Goal: Task Accomplishment & Management: Manage account settings

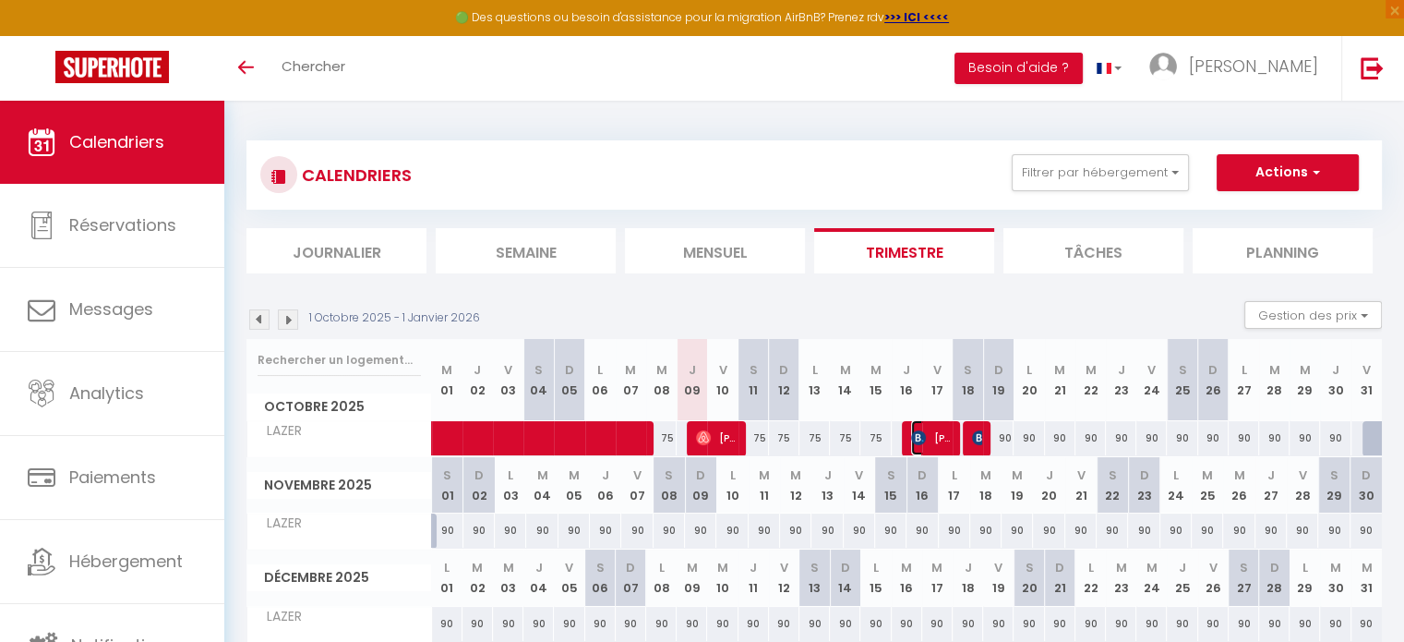
click at [934, 441] on span "[PERSON_NAME]" at bounding box center [931, 437] width 41 height 35
select select "OK"
select select "KO"
select select "0"
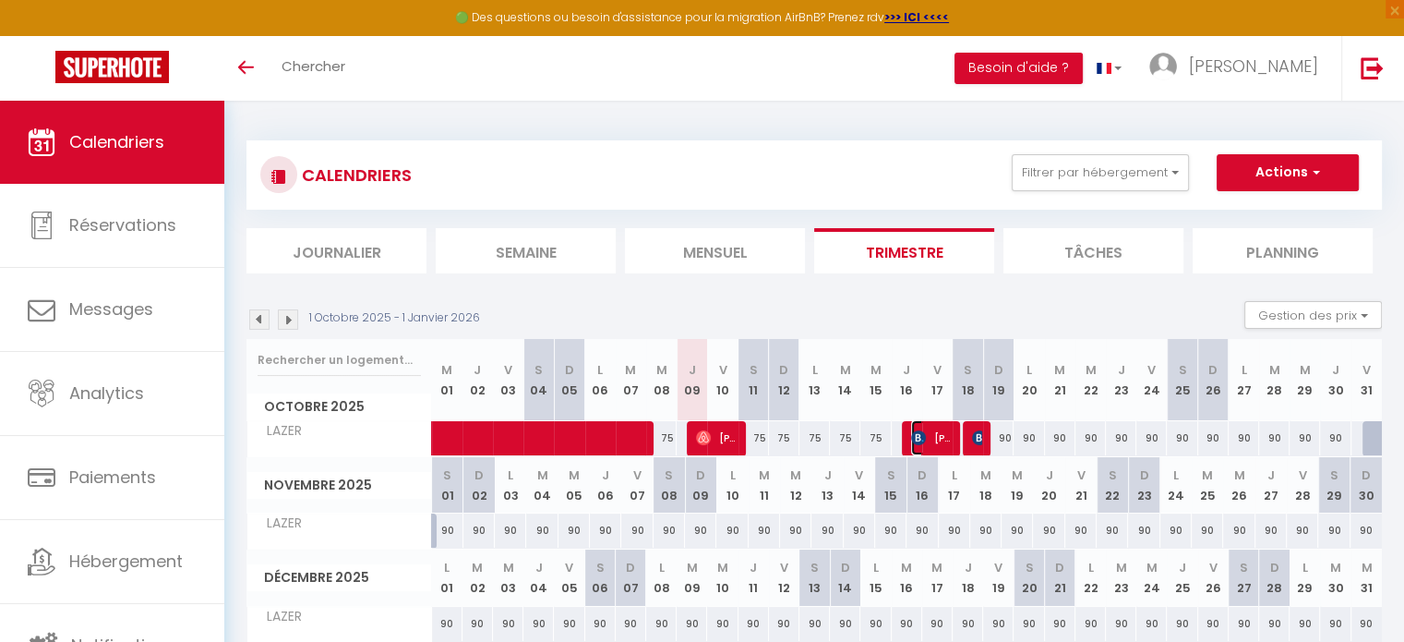
select select "1"
select select
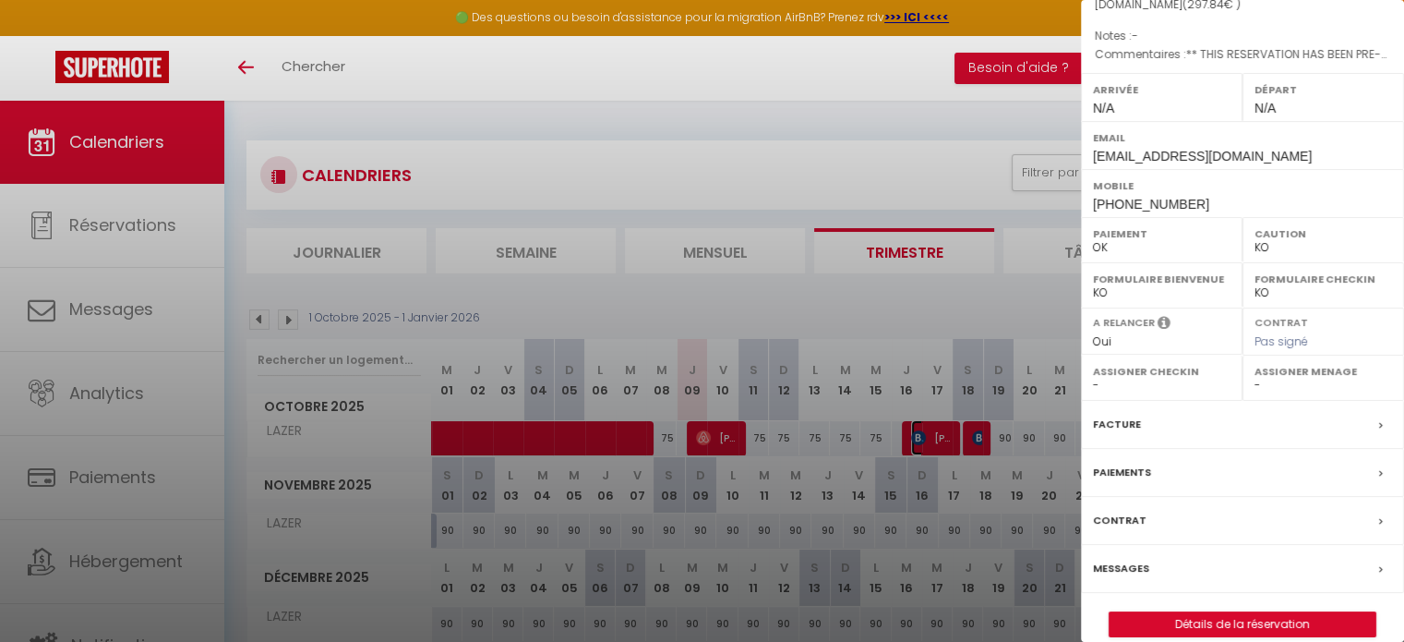
scroll to position [215, 0]
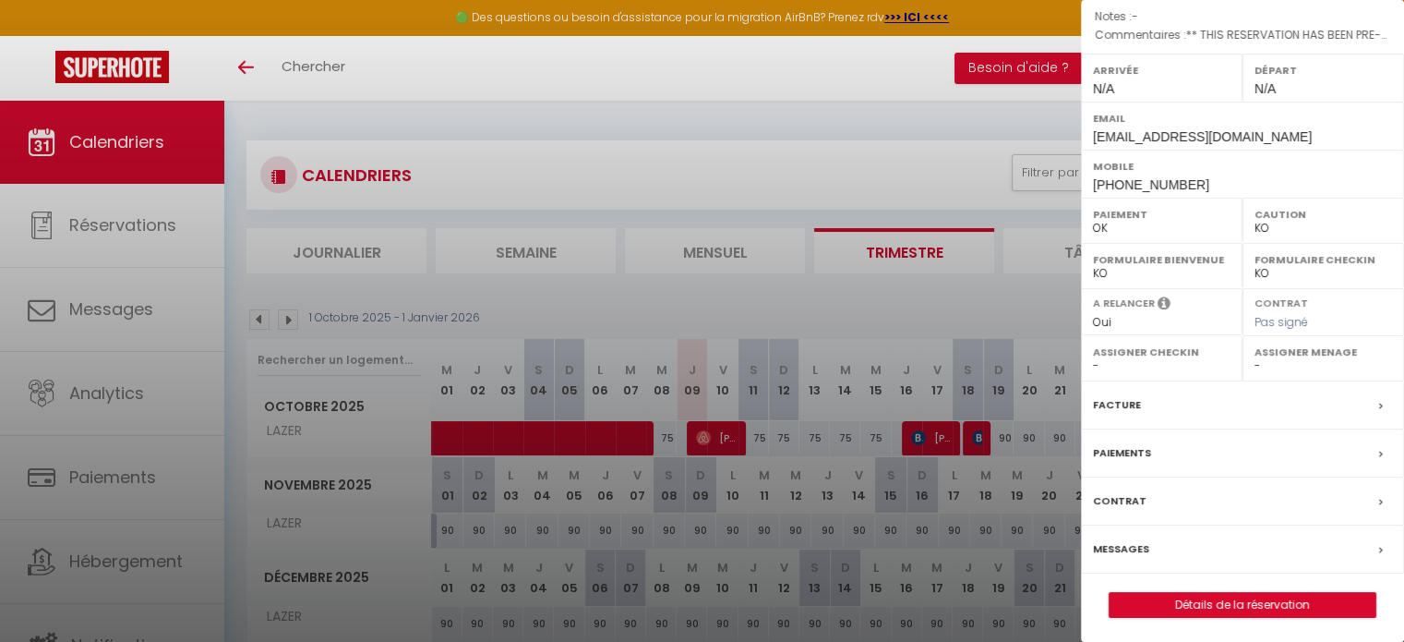
click at [1323, 402] on div "Facture" at bounding box center [1242, 405] width 323 height 48
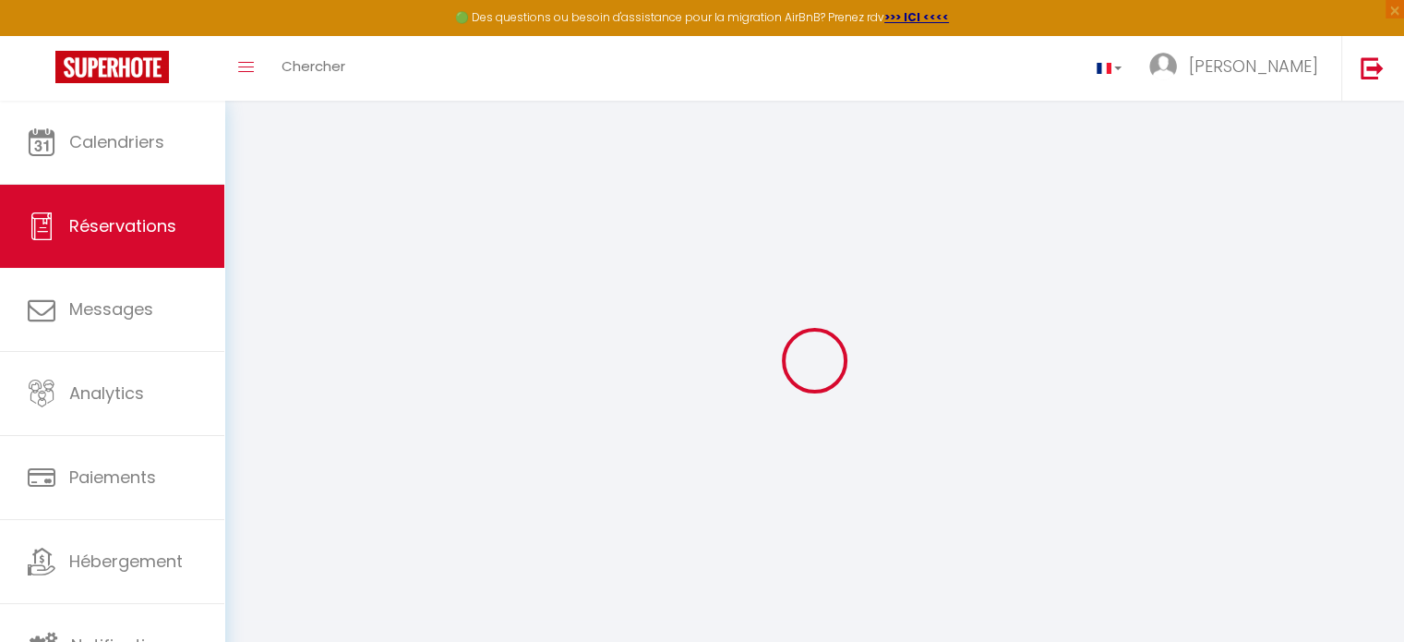
select select
checkbox input "false"
type textarea "** THIS RESERVATION HAS BEEN PRE-PAID ** BOOKING NOTE : Payment charge is EUR 4…"
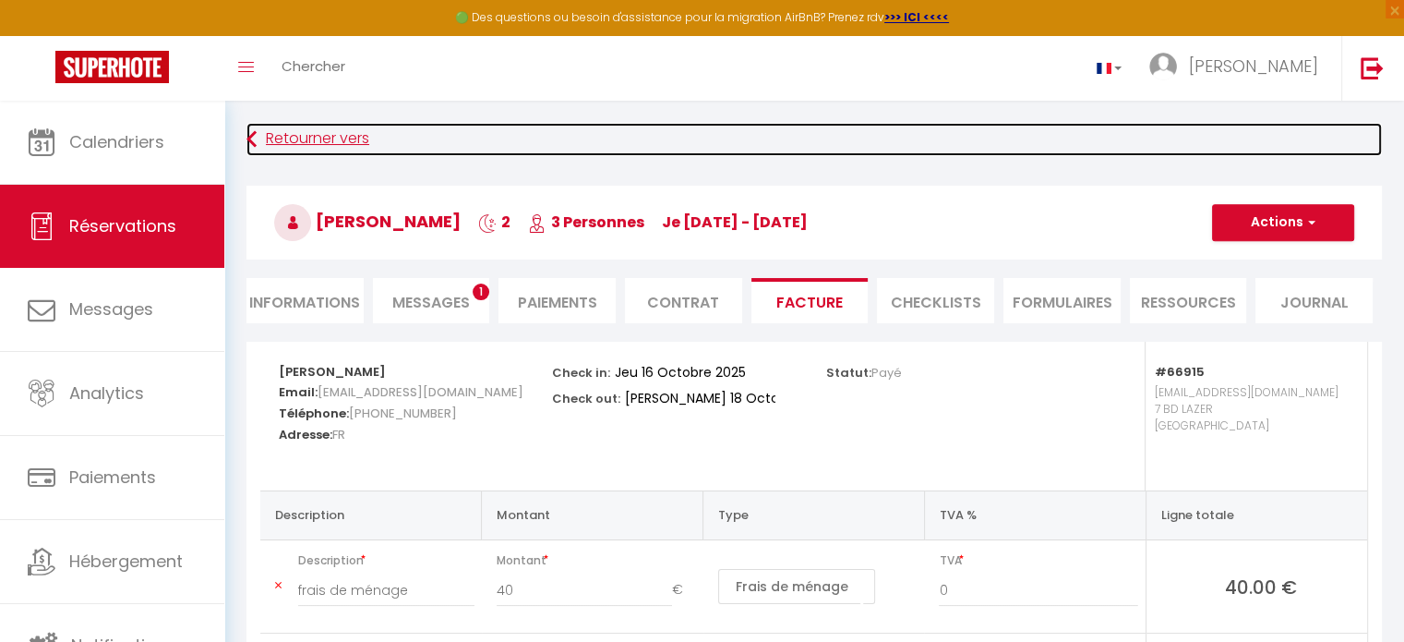
click at [249, 138] on icon at bounding box center [252, 139] width 10 height 33
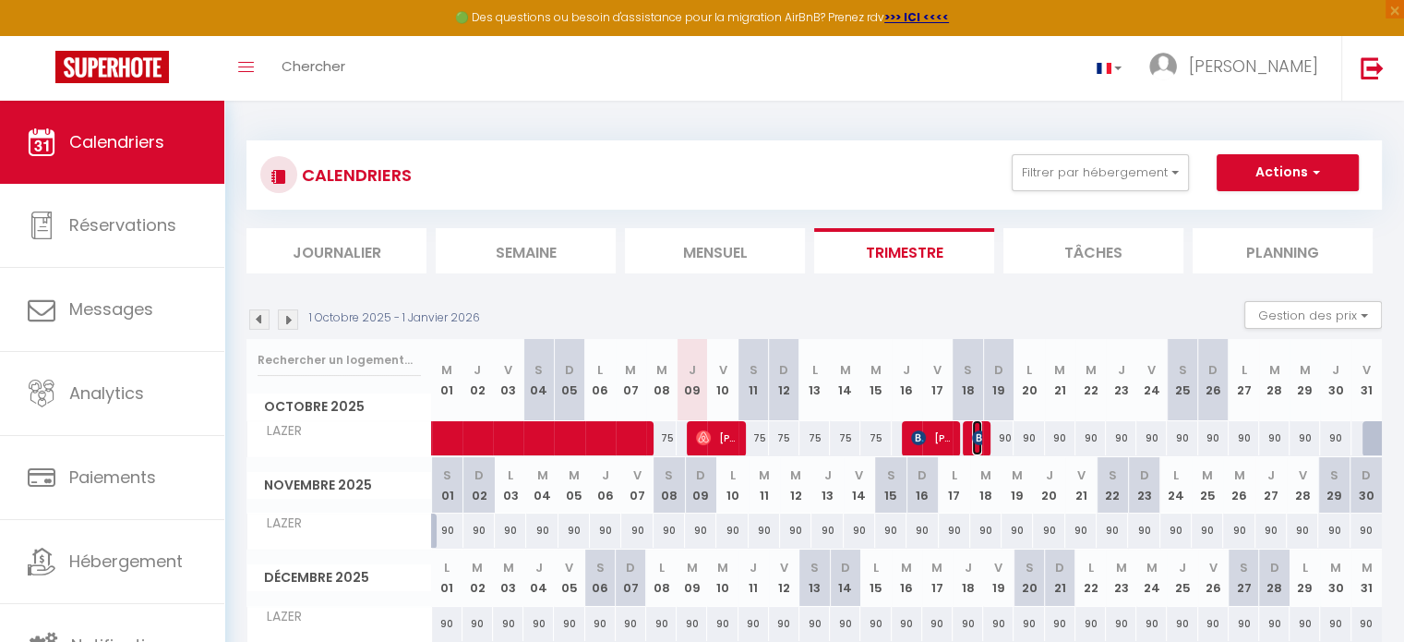
click at [976, 442] on img at bounding box center [979, 437] width 15 height 15
select select "OK"
select select "KO"
select select "0"
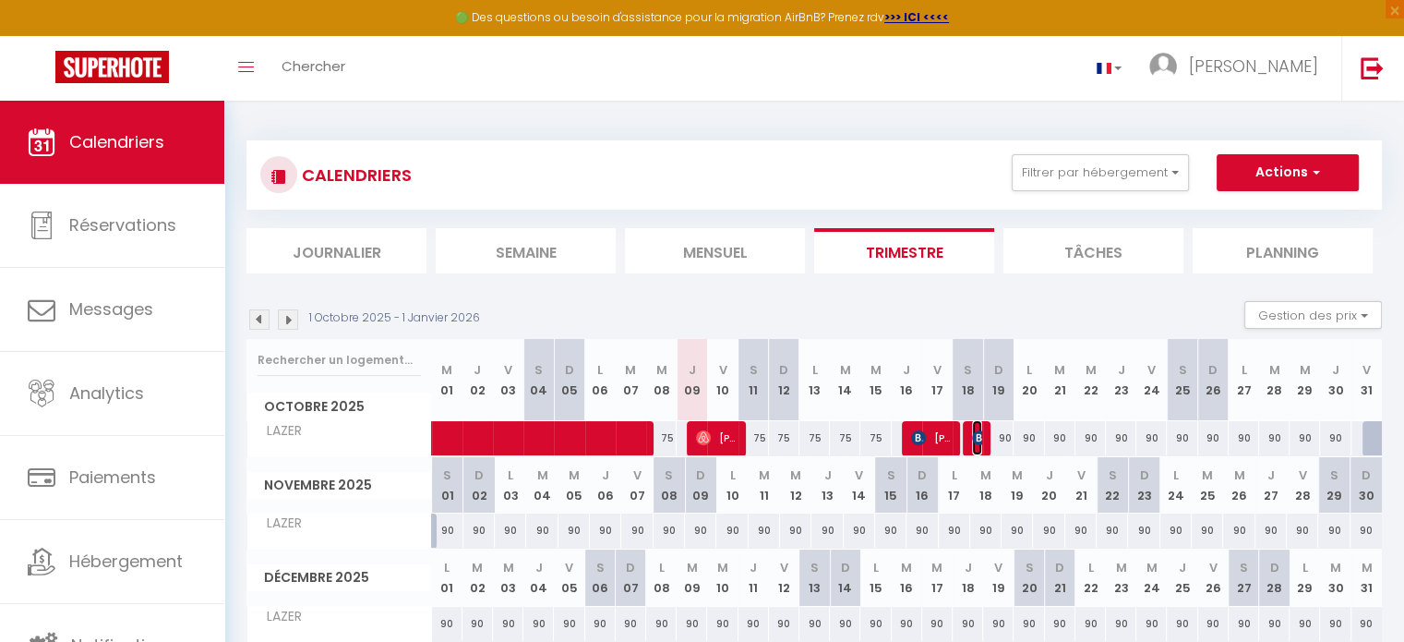
select select "1"
select select
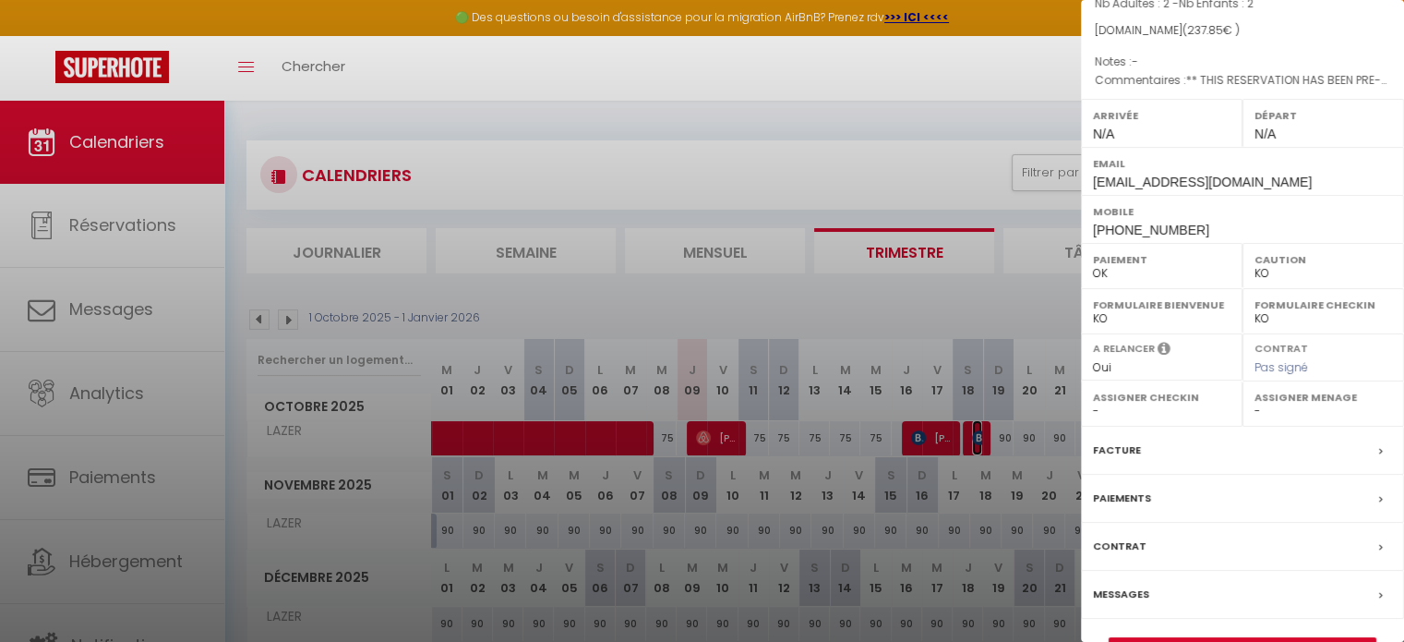
scroll to position [227, 0]
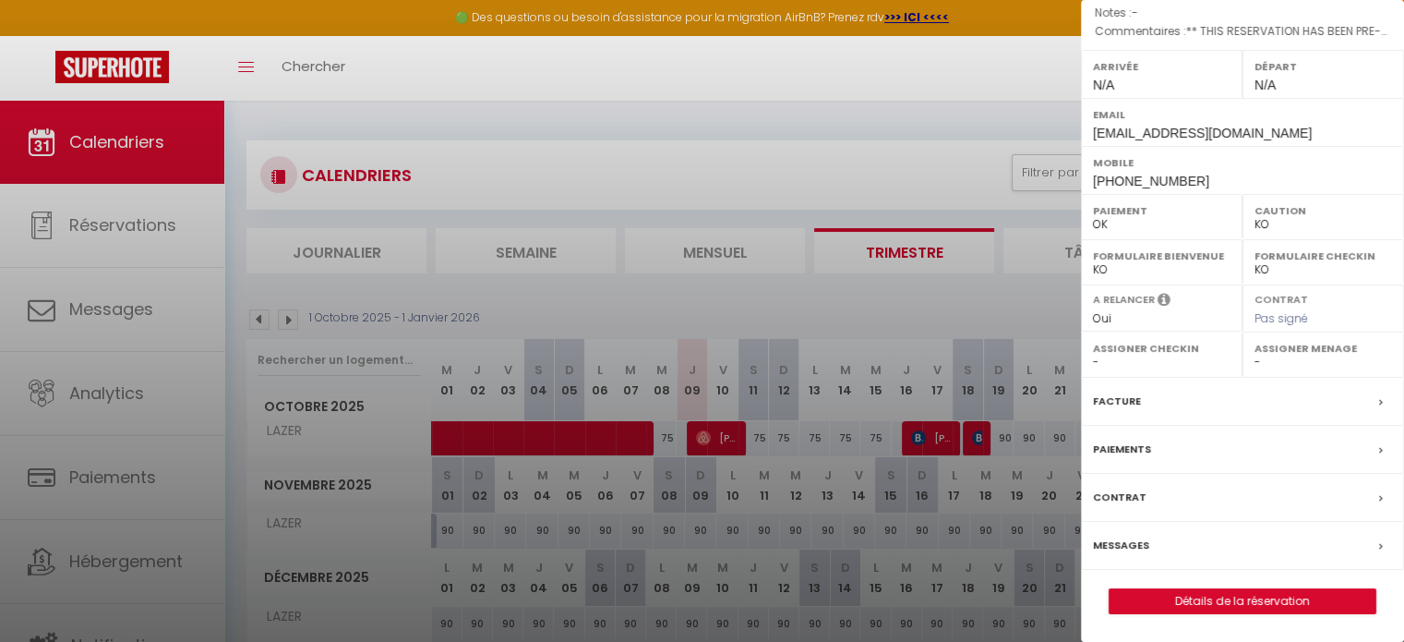
click at [1310, 410] on div "Facture" at bounding box center [1242, 402] width 323 height 48
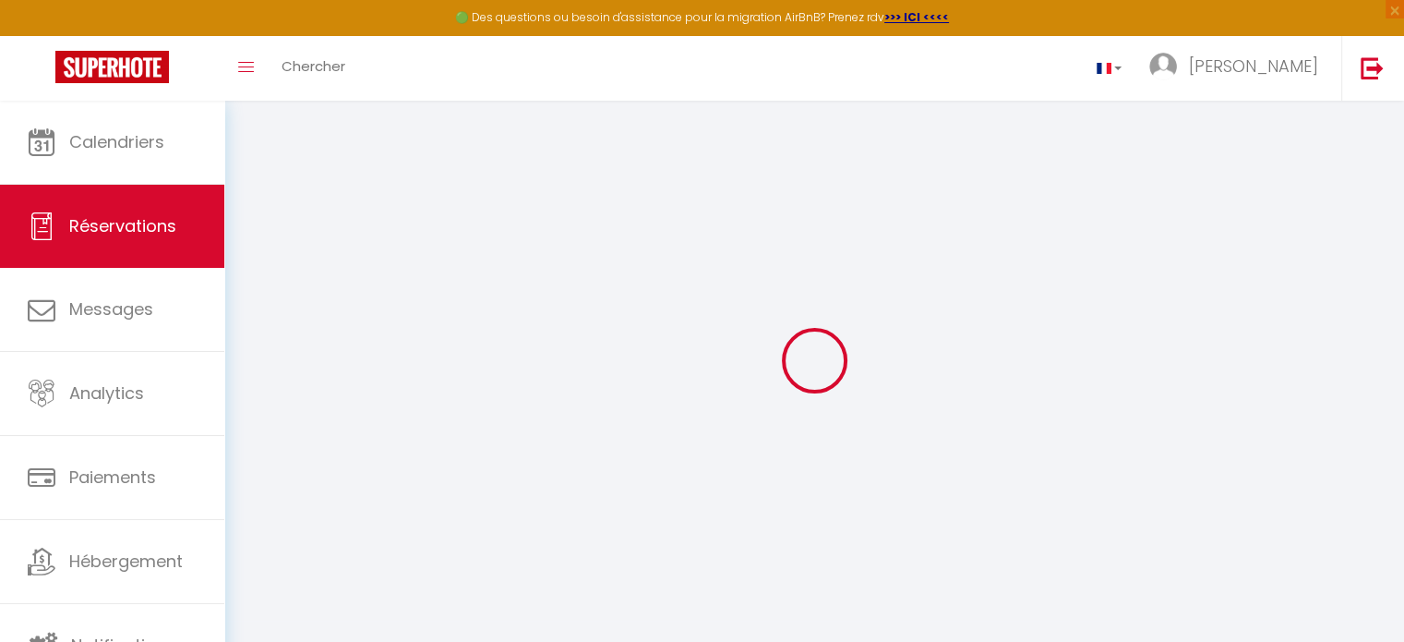
select select "cleaning"
select select "other"
select select "taxes"
select select
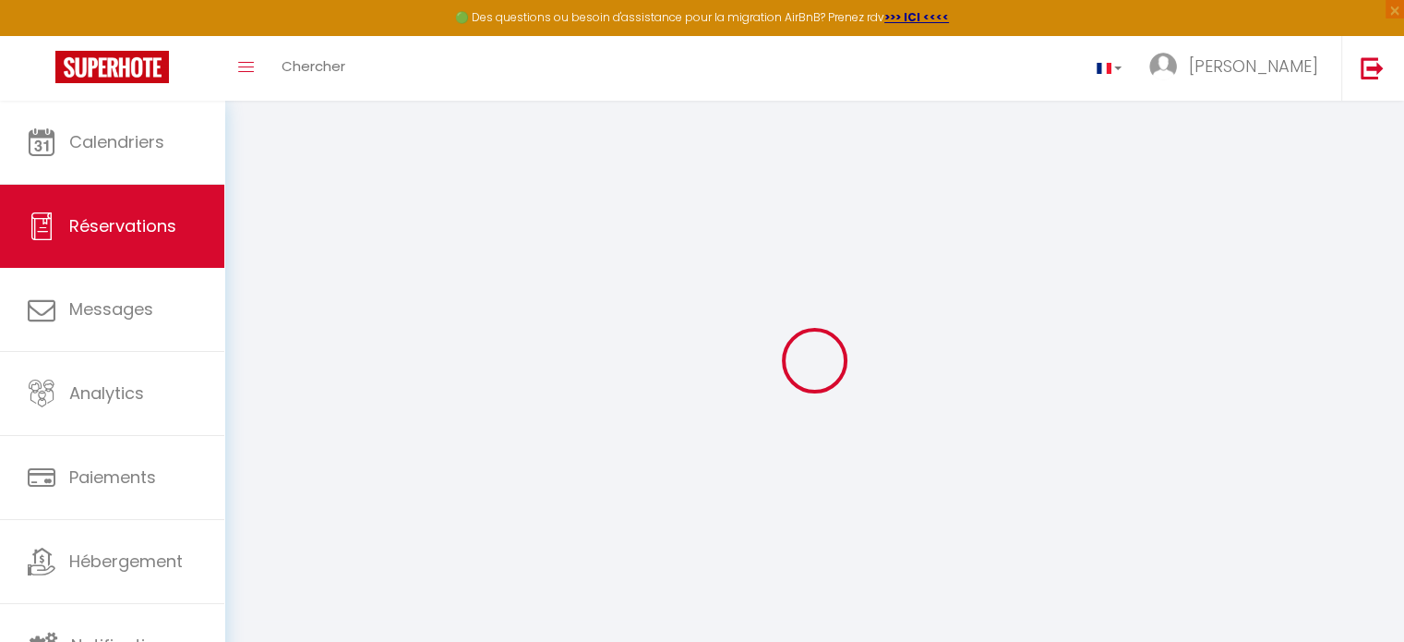
select select
checkbox input "false"
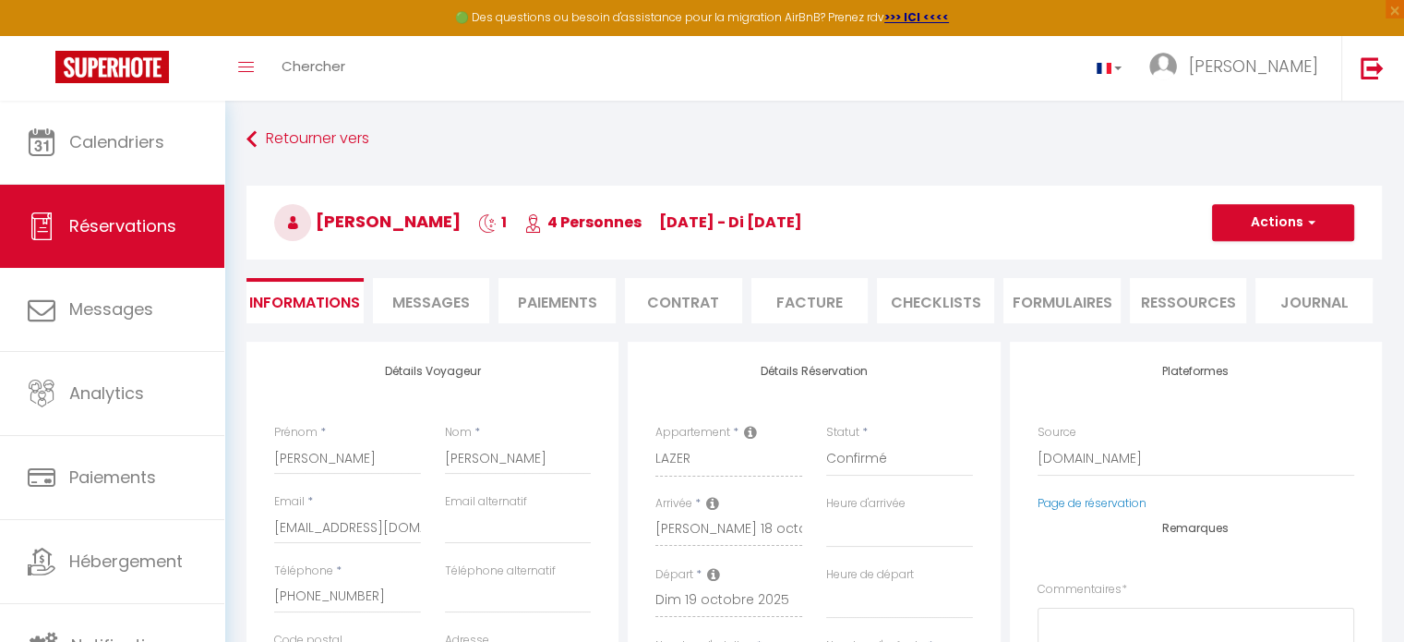
select select
checkbox input "false"
type textarea "** THIS RESERVATION HAS BEEN PRE-PAID ** You have a [PERSON_NAME] that would li…"
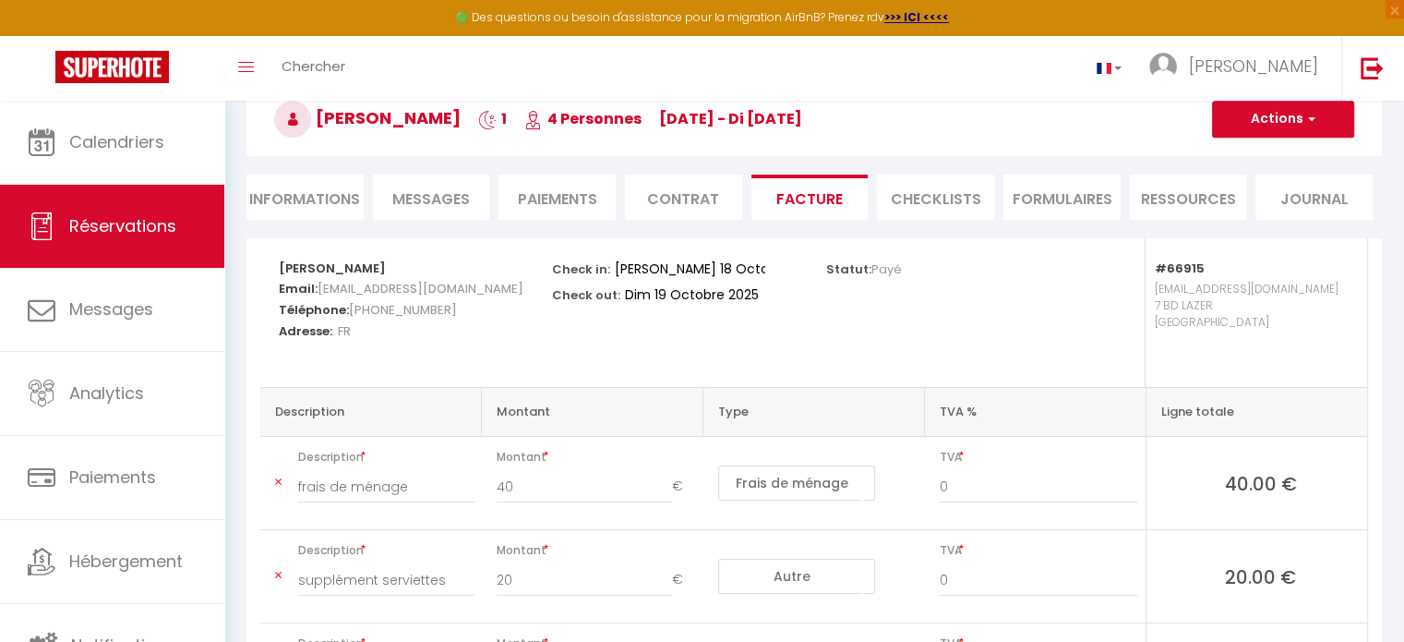
scroll to position [102, 0]
